Goal: Navigation & Orientation: Understand site structure

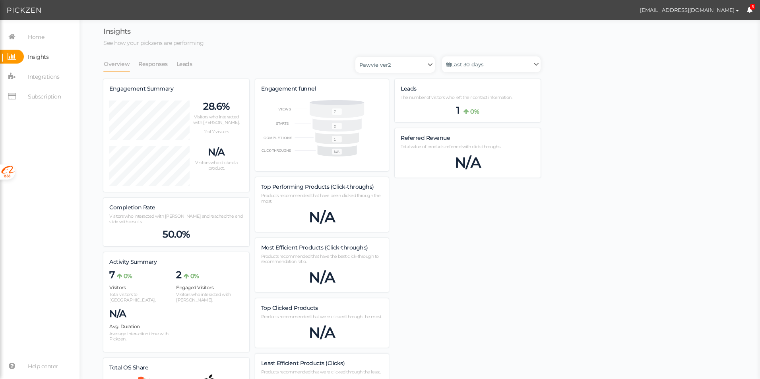
scroll to position [449, 437]
click at [182, 64] on link "Leads" at bounding box center [184, 63] width 17 height 15
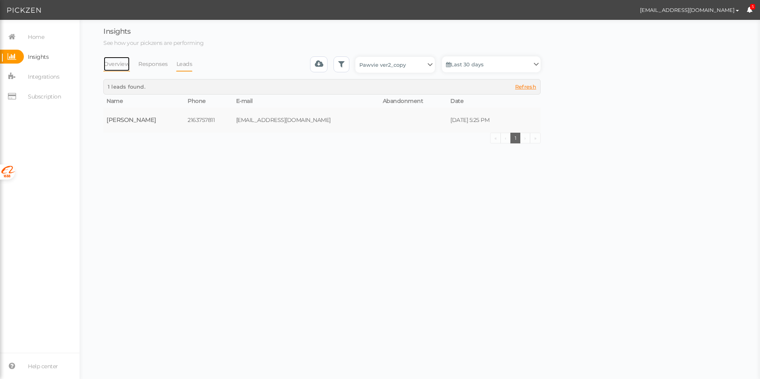
click at [118, 66] on link "Overview" at bounding box center [116, 63] width 27 height 15
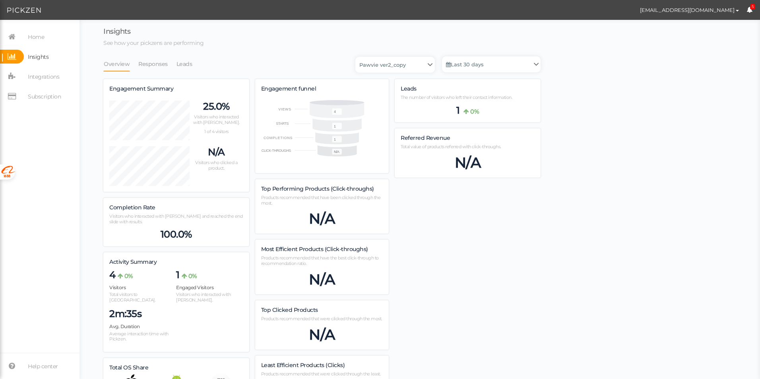
click at [549, 260] on div "Insights See how your pickzens are performing Overview Responses Leads Pawvie v…" at bounding box center [419, 238] width 665 height 421
click at [46, 32] on link "Home" at bounding box center [40, 37] width 80 height 14
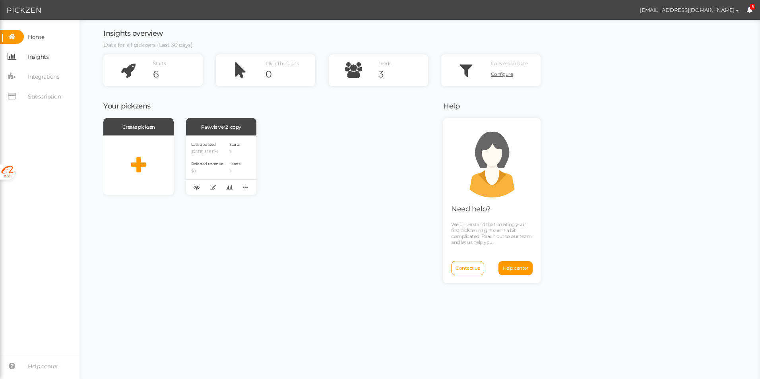
click at [31, 62] on span "Insights" at bounding box center [38, 56] width 21 height 13
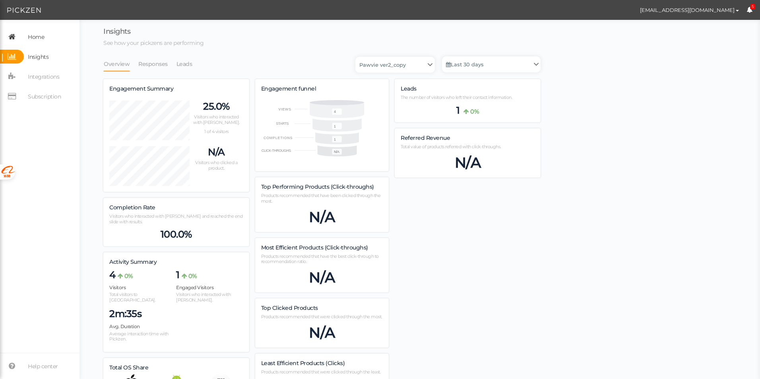
scroll to position [393, 437]
click at [39, 36] on span "Home" at bounding box center [36, 37] width 16 height 13
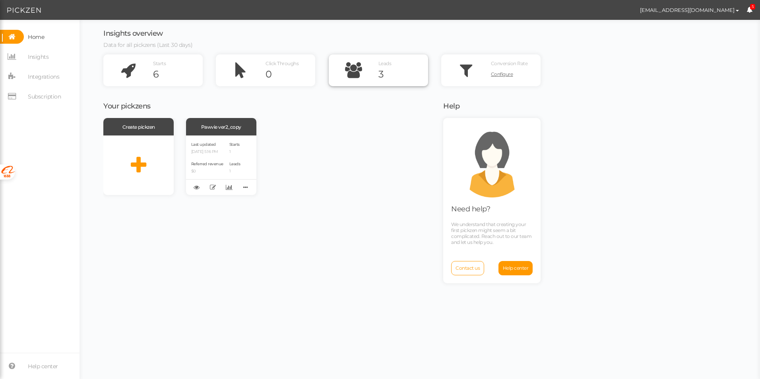
click at [363, 76] on icon at bounding box center [354, 70] width 50 height 32
click at [678, 141] on div "Insights overview Data for all pickzens (Last 30 days) Starts 6 Click Throughs …" at bounding box center [419, 199] width 665 height 359
